Goal: Transaction & Acquisition: Purchase product/service

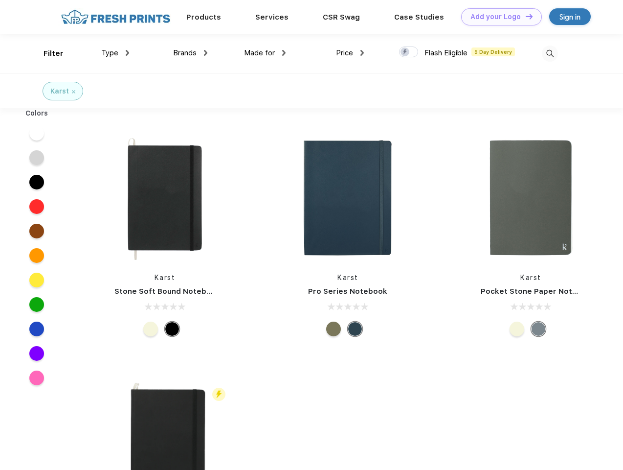
click at [498, 17] on link "Add your Logo Design Tool" at bounding box center [501, 16] width 81 height 17
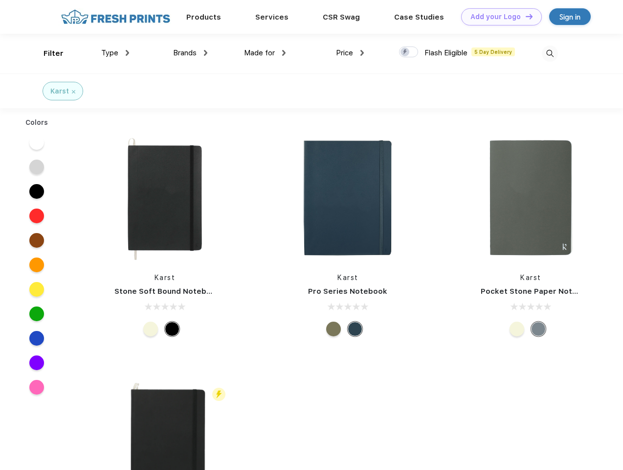
click at [0, 0] on div "Design Tool" at bounding box center [0, 0] width 0 height 0
click at [525, 16] on link "Add your Logo Design Tool" at bounding box center [501, 16] width 81 height 17
click at [47, 53] on div "Filter" at bounding box center [54, 53] width 20 height 11
click at [115, 53] on span "Type" at bounding box center [109, 52] width 17 height 9
click at [190, 53] on span "Brands" at bounding box center [184, 52] width 23 height 9
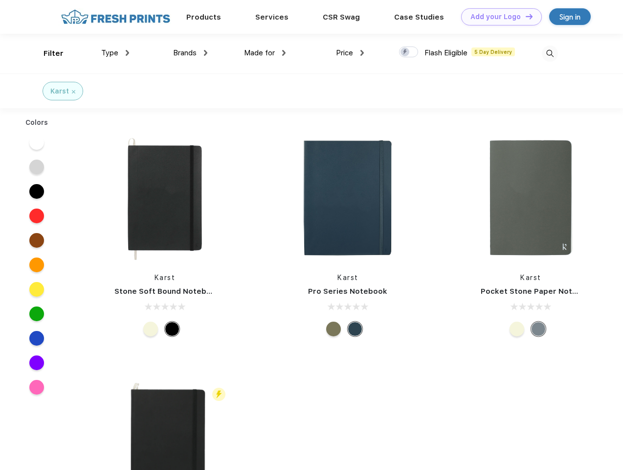
click at [265, 53] on span "Made for" at bounding box center [259, 52] width 31 height 9
click at [350, 53] on span "Price" at bounding box center [344, 52] width 17 height 9
click at [409, 52] on div at bounding box center [408, 51] width 19 height 11
click at [406, 52] on input "checkbox" at bounding box center [402, 49] width 6 height 6
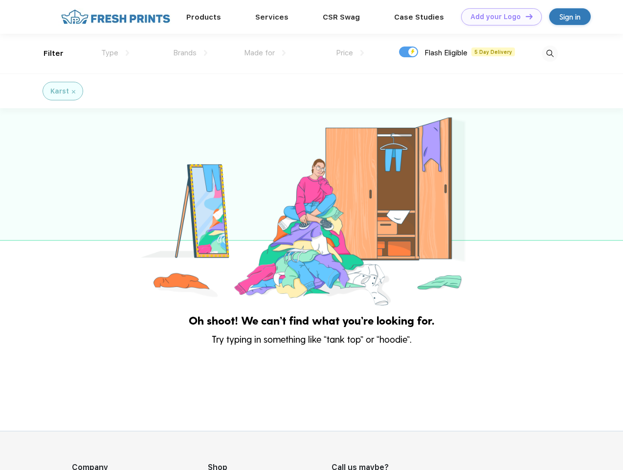
click at [550, 53] on img at bounding box center [550, 53] width 16 height 16
